Goal: Navigation & Orientation: Go to known website

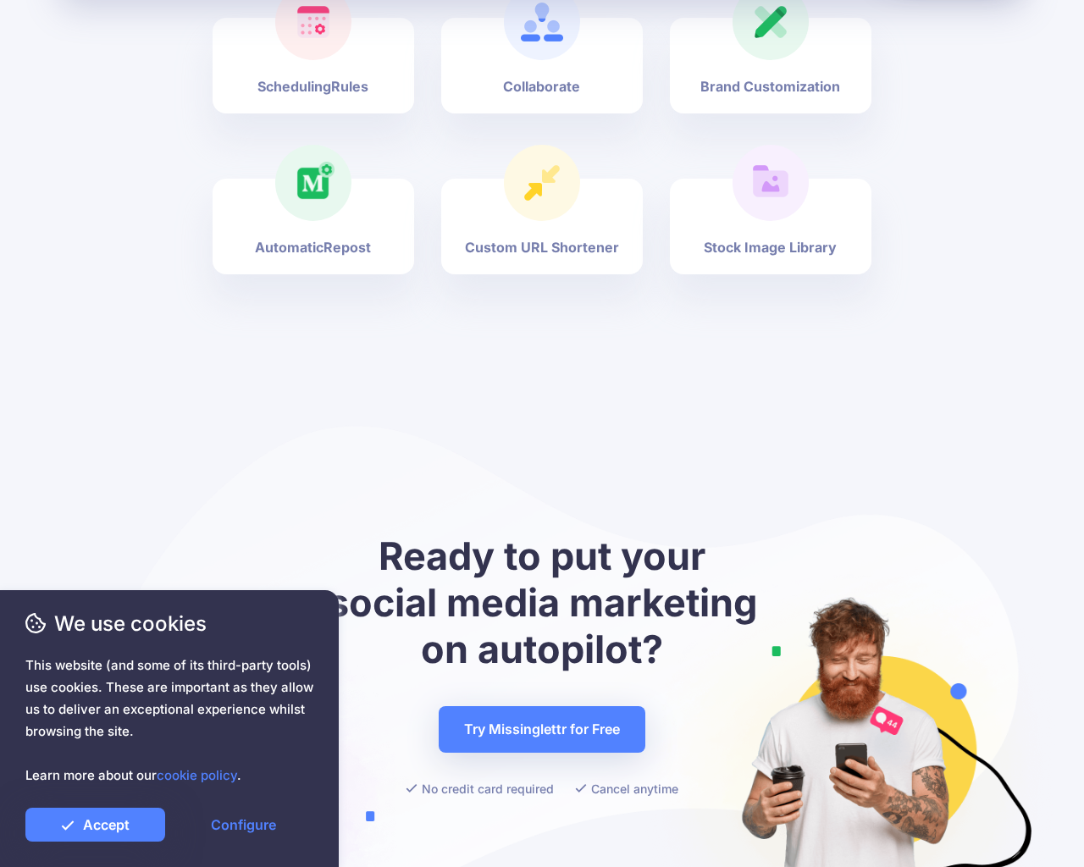
scroll to position [6271, 0]
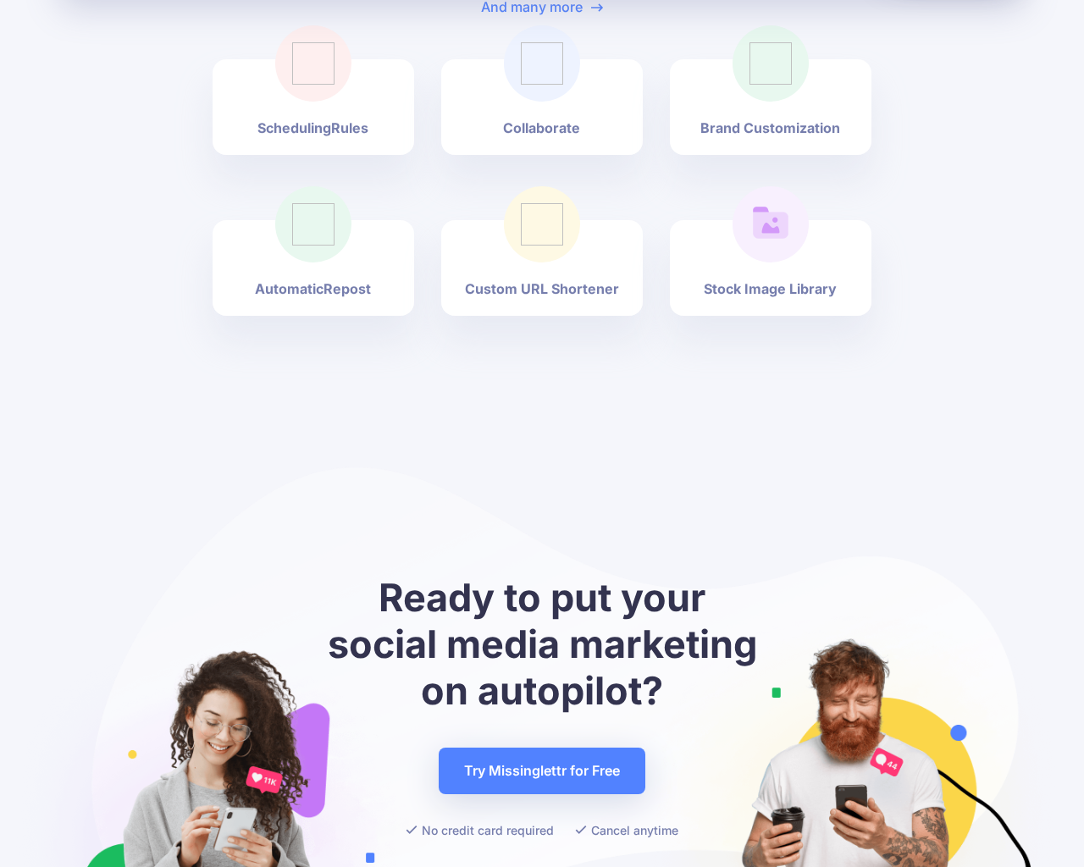
scroll to position [5885, 0]
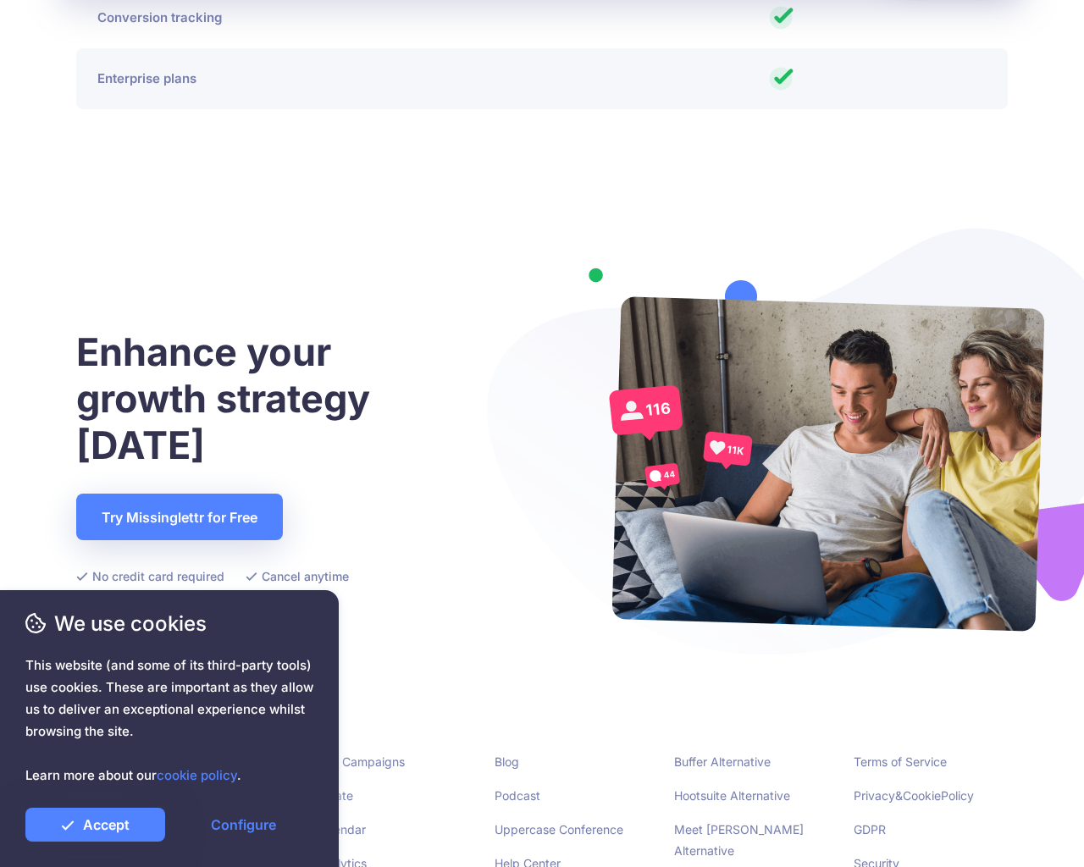
scroll to position [4351, 0]
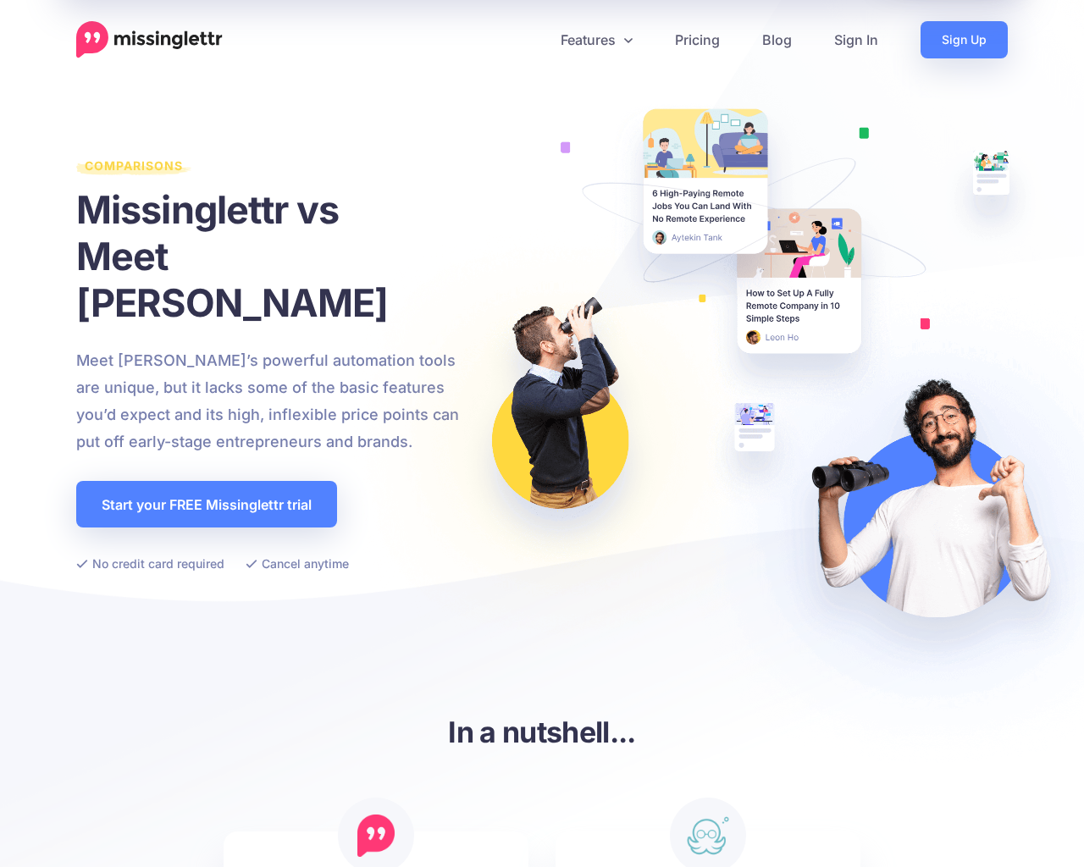
scroll to position [3675, 0]
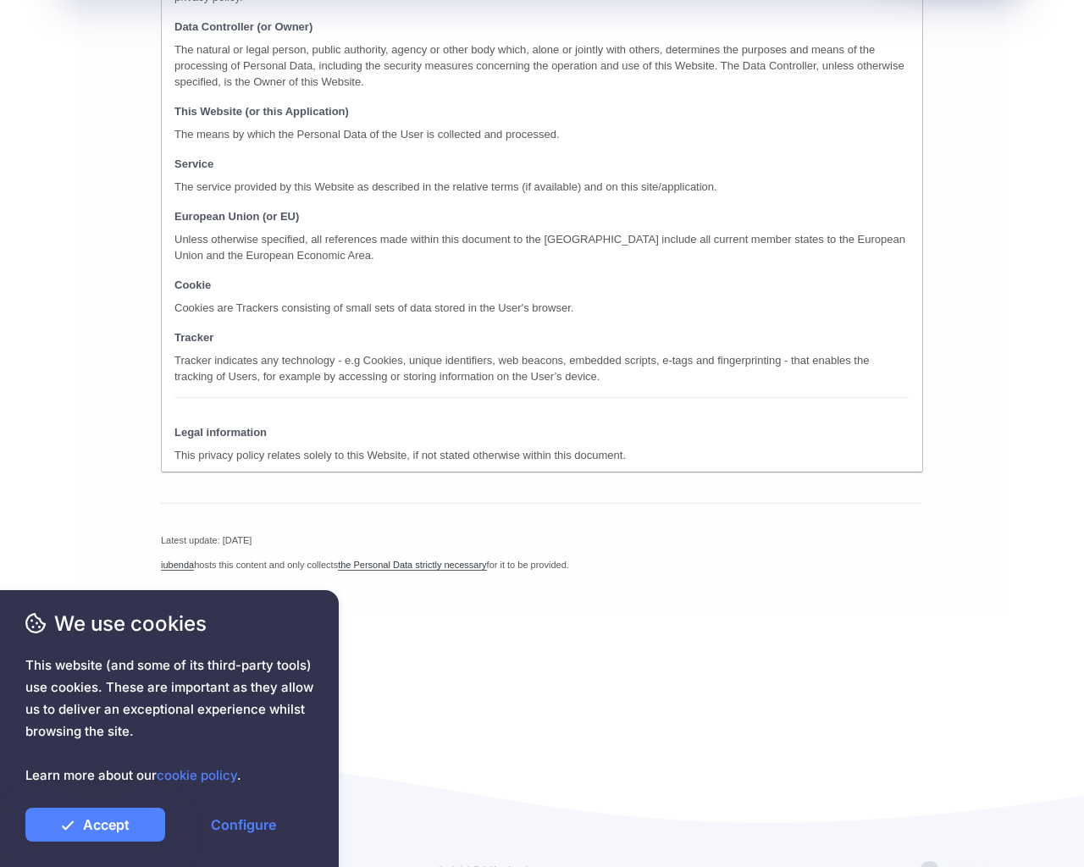
scroll to position [3059, 0]
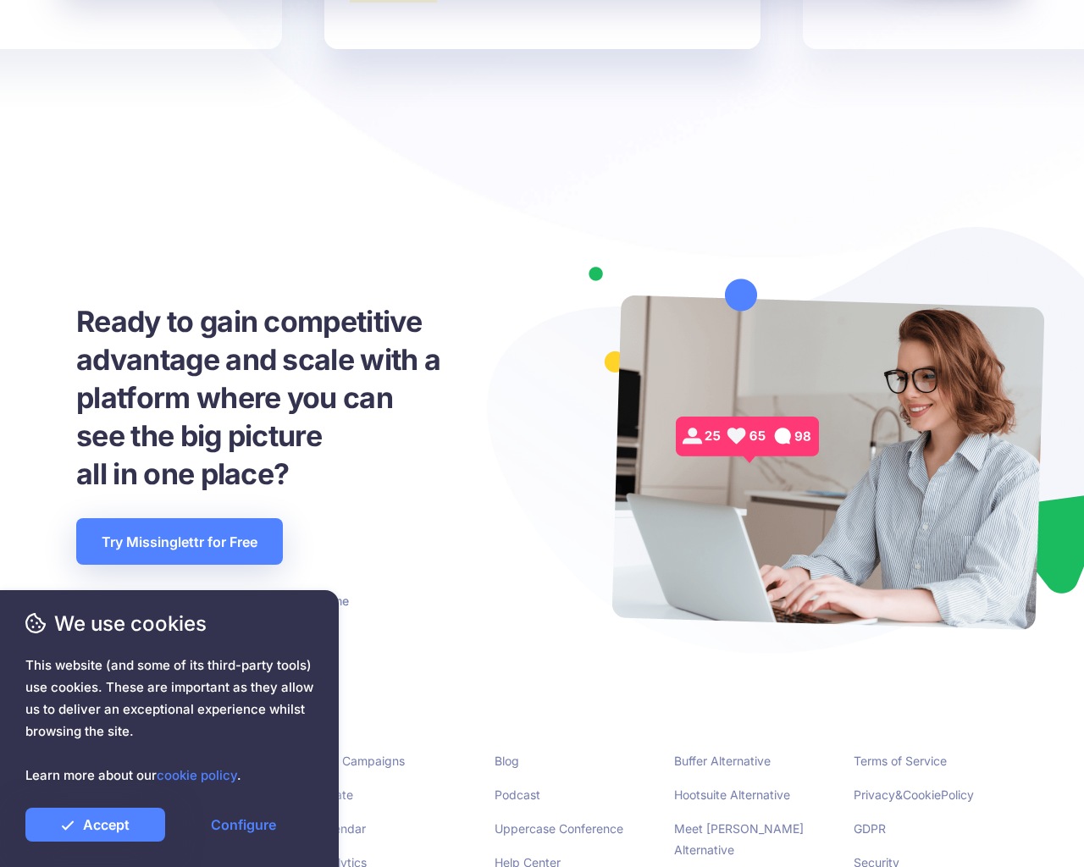
scroll to position [3893, 0]
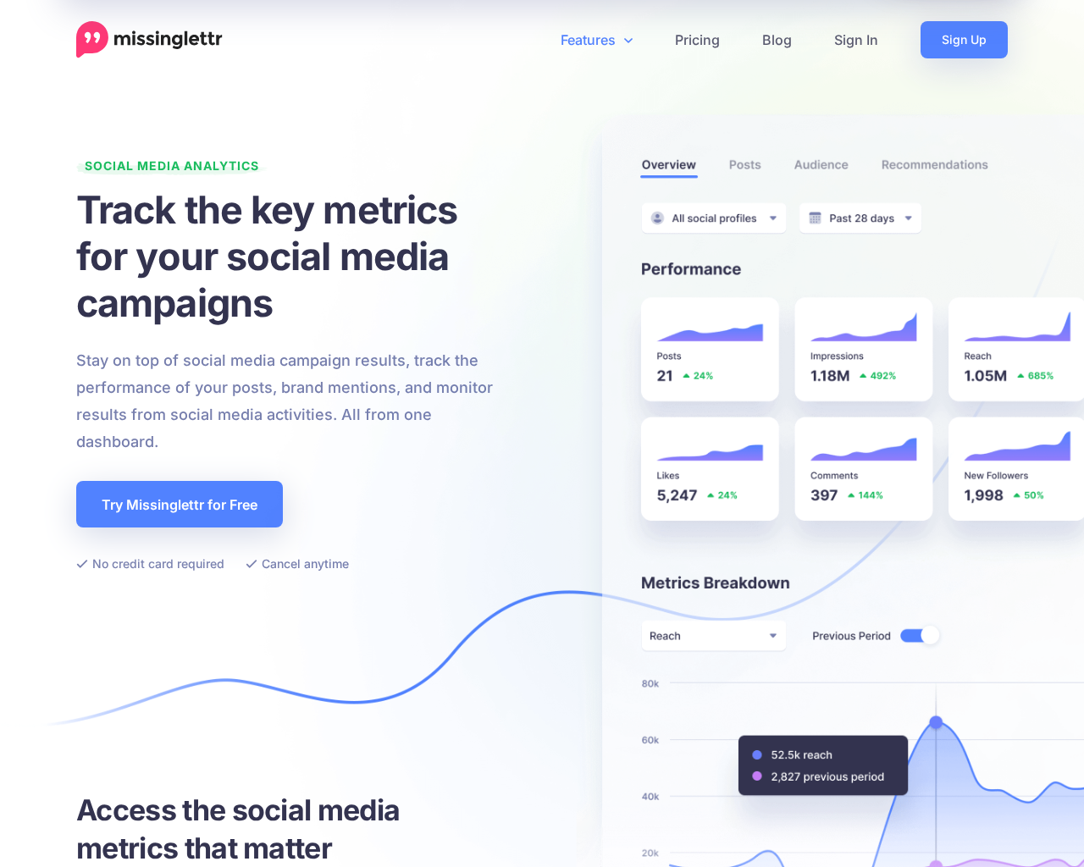
scroll to position [3789, 0]
